Goal: Find specific page/section: Find specific page/section

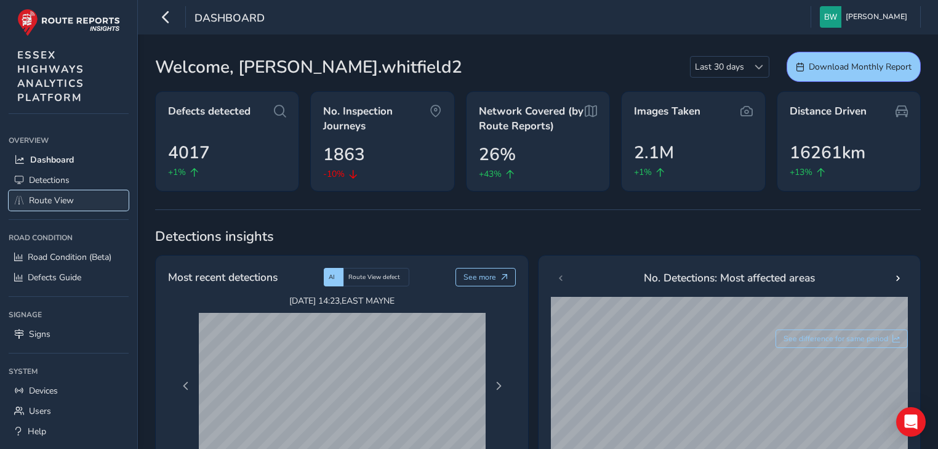
click at [60, 198] on span "Route View" at bounding box center [51, 201] width 45 height 12
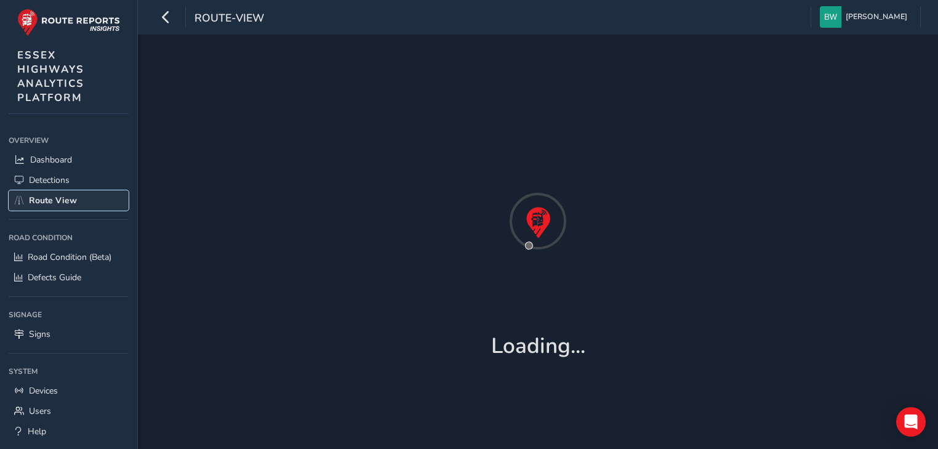
click at [60, 198] on span "Route View" at bounding box center [53, 201] width 48 height 12
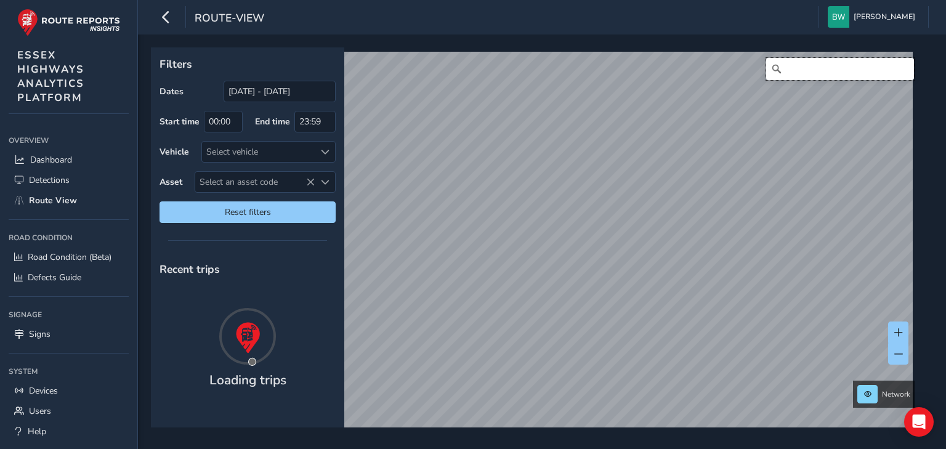
click at [814, 76] on input "Search" at bounding box center [840, 69] width 148 height 22
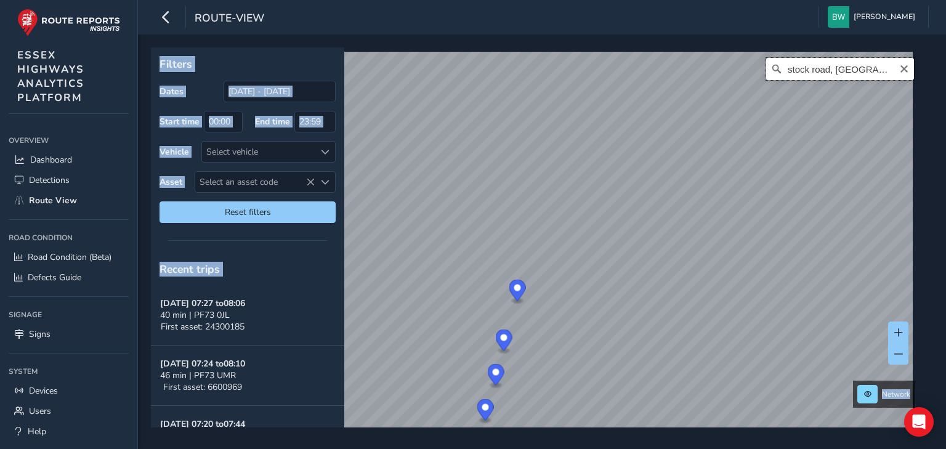
click at [901, 64] on input "stock road, [GEOGRAPHIC_DATA]" at bounding box center [840, 69] width 148 height 22
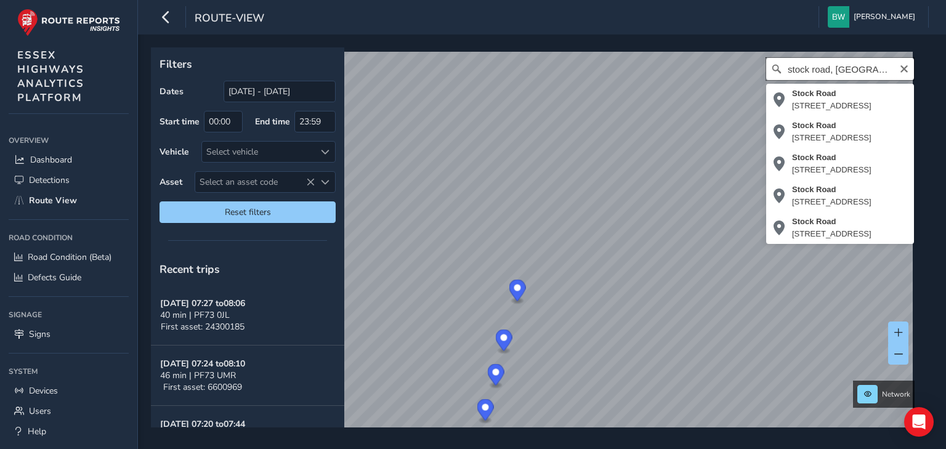
click at [868, 64] on input "stock road, [GEOGRAPHIC_DATA]" at bounding box center [840, 69] width 148 height 22
drag, startPoint x: 868, startPoint y: 64, endPoint x: 773, endPoint y: 69, distance: 94.3
click at [773, 69] on div "[STREET_ADDRESS], [GEOGRAPHIC_DATA], [GEOGRAPHIC_DATA] Stock [STREET_ADDRESS], …" at bounding box center [840, 69] width 148 height 22
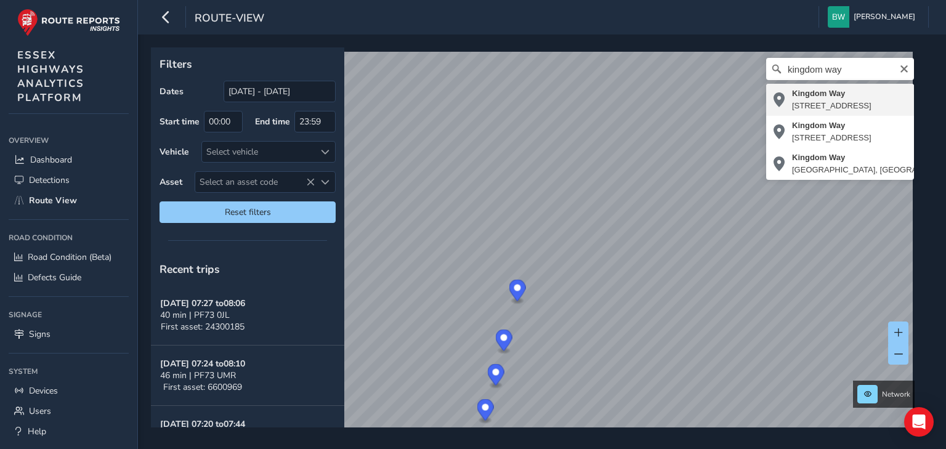
type input "[STREET_ADDRESS]"
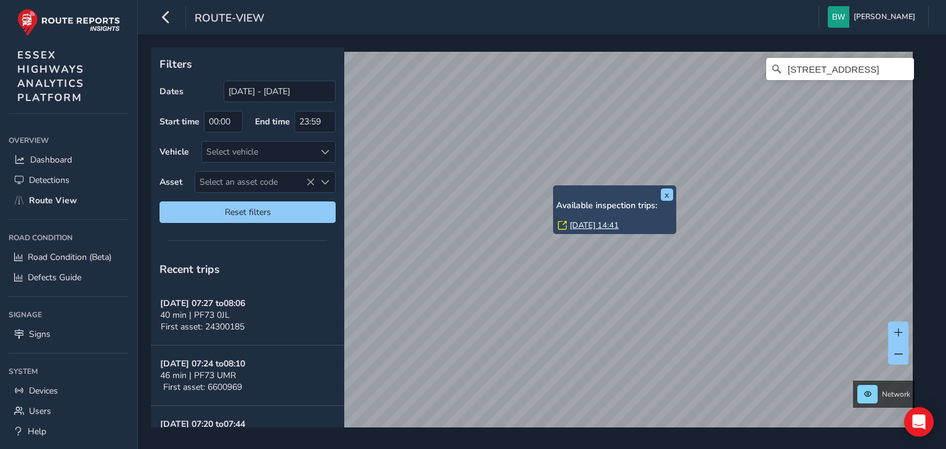
click at [581, 222] on link "[DATE] 14:41" at bounding box center [594, 225] width 49 height 11
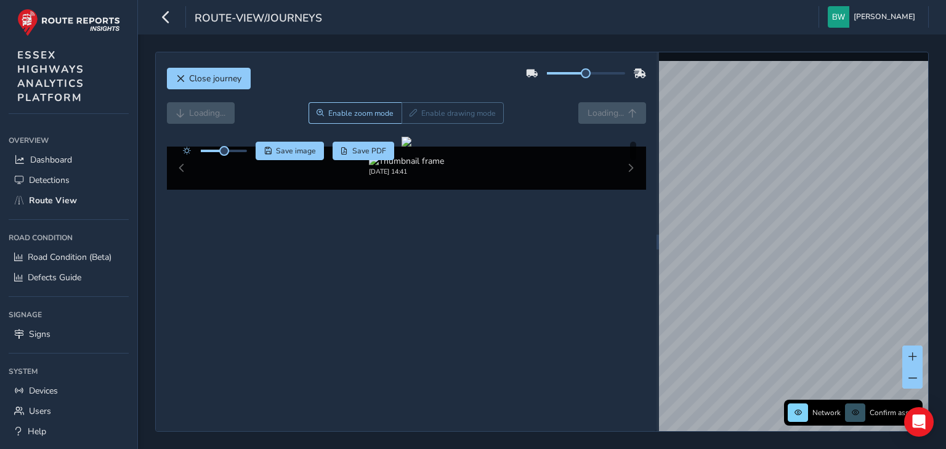
click at [589, 107] on div "Loading... Enable zoom mode Enable drawing mode Loading..." at bounding box center [406, 113] width 479 height 22
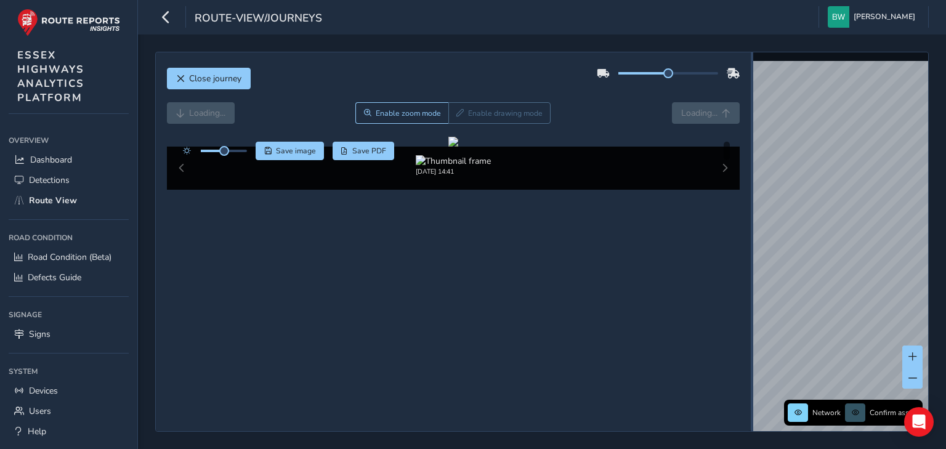
drag, startPoint x: 657, startPoint y: 264, endPoint x: 773, endPoint y: 251, distance: 116.5
click at [753, 251] on div at bounding box center [752, 241] width 2 height 379
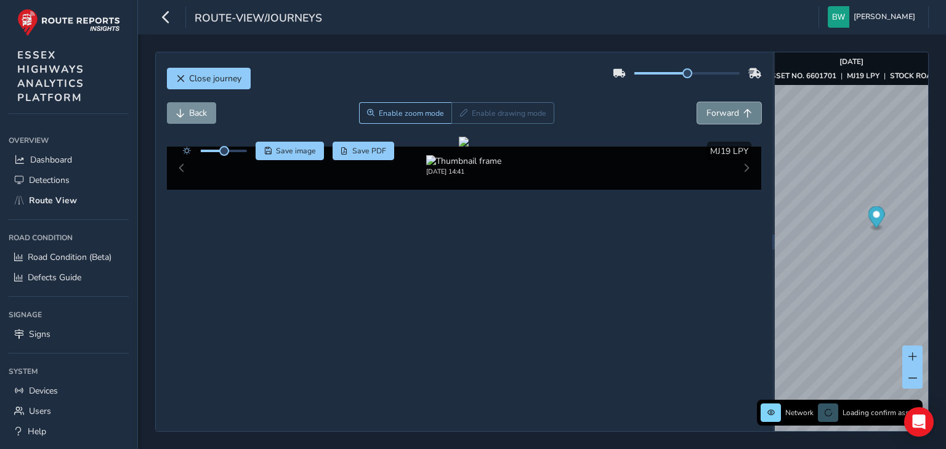
click at [719, 112] on span "Forward" at bounding box center [722, 113] width 33 height 12
click at [719, 111] on span "Forward" at bounding box center [722, 113] width 33 height 12
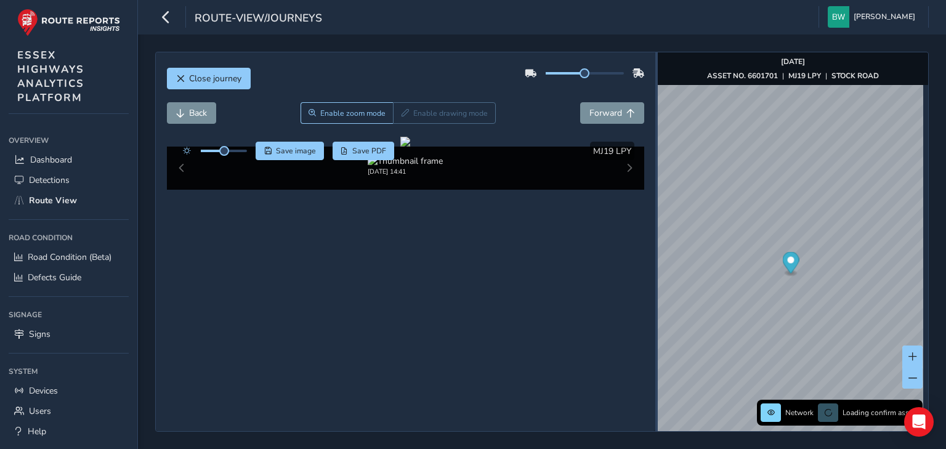
drag, startPoint x: 772, startPoint y: 255, endPoint x: 632, endPoint y: 268, distance: 140.4
click at [655, 268] on div at bounding box center [656, 241] width 2 height 379
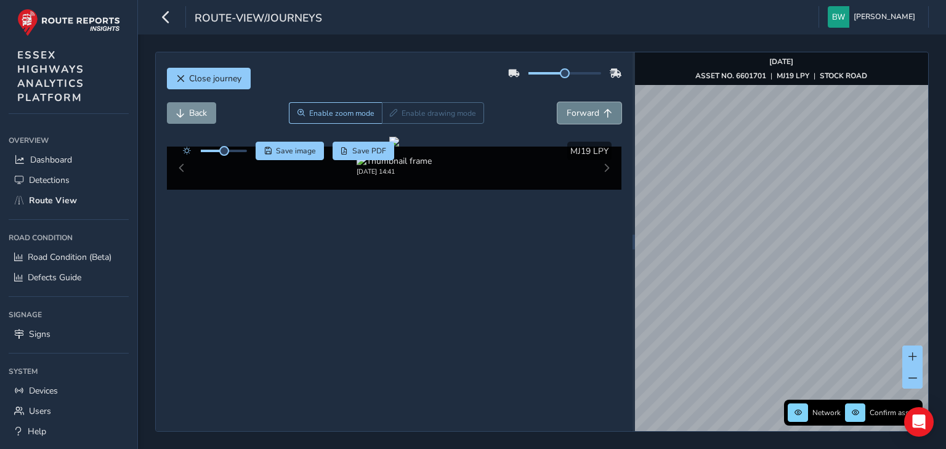
click at [591, 116] on span "Forward" at bounding box center [583, 113] width 33 height 12
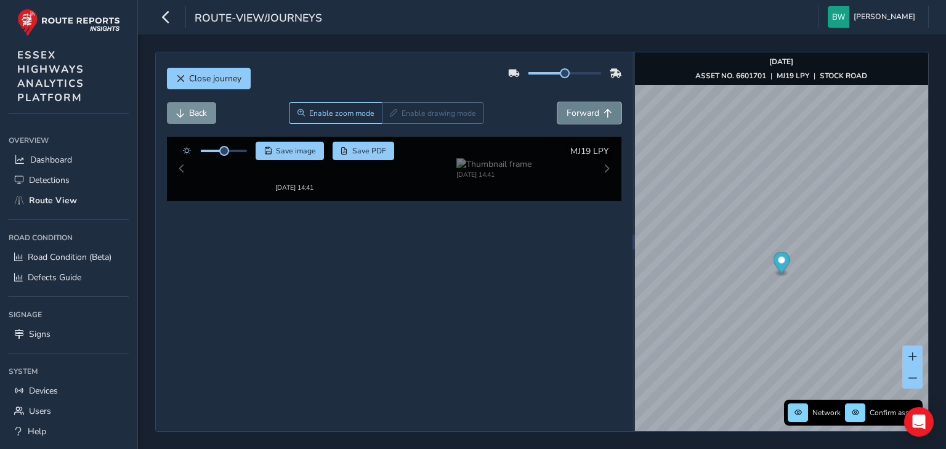
click at [591, 116] on span "Forward" at bounding box center [583, 113] width 33 height 12
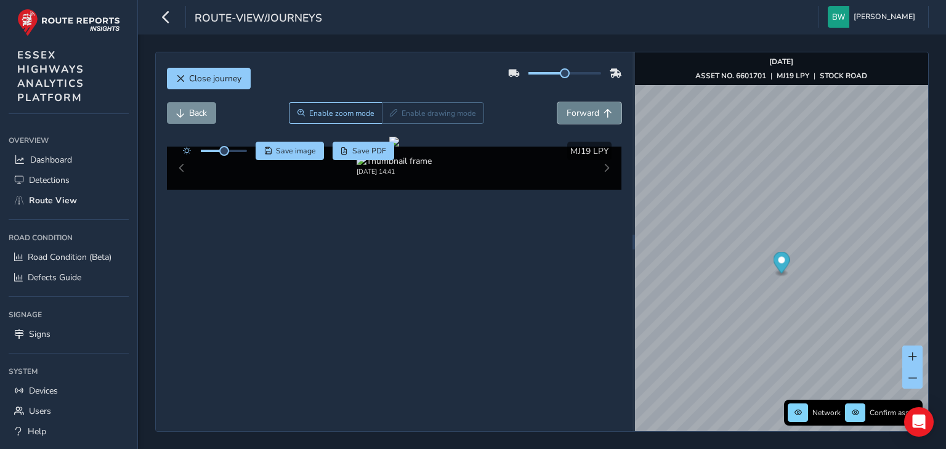
click at [584, 110] on span "Forward" at bounding box center [583, 113] width 33 height 12
click at [572, 113] on span "Forward" at bounding box center [583, 113] width 33 height 12
